Goal: Navigation & Orientation: Find specific page/section

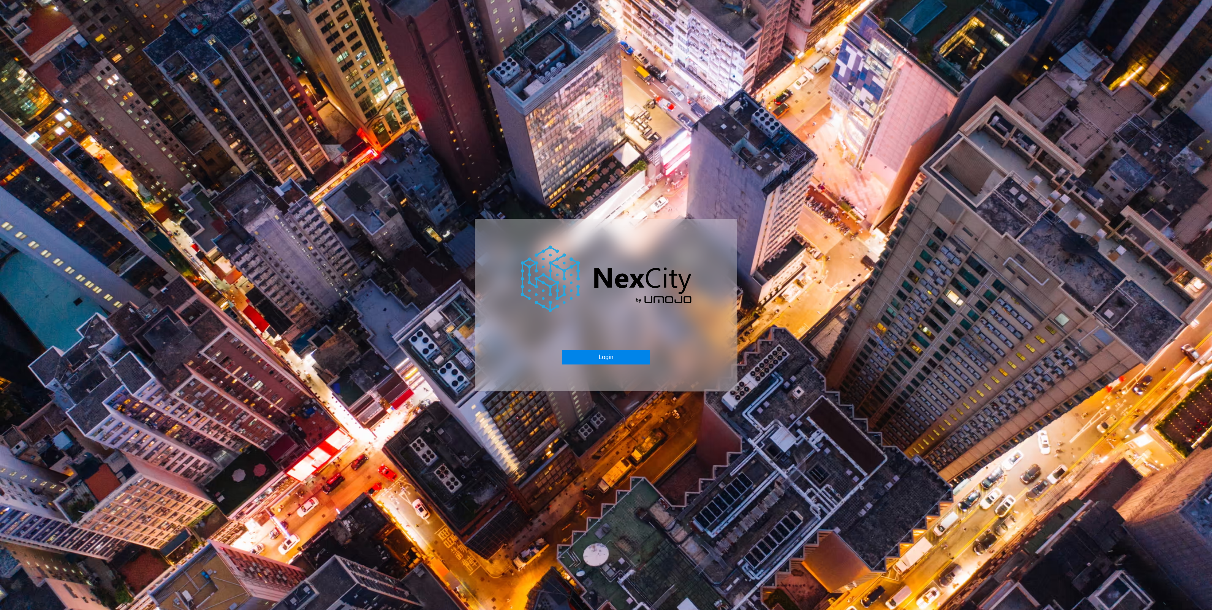
click at [608, 358] on button "Login" at bounding box center [605, 357] width 87 height 14
